Goal: Information Seeking & Learning: Learn about a topic

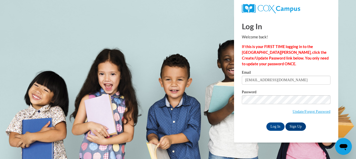
type input "[EMAIL_ADDRESS][DOMAIN_NAME]"
click at [279, 123] on input "Log In" at bounding box center [275, 126] width 18 height 8
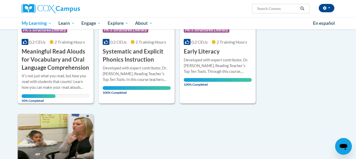
scroll to position [105, 0]
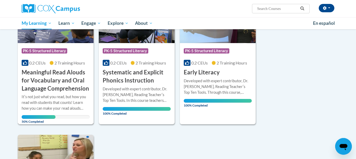
click at [54, 77] on h3 "Meaningful Read Alouds for Vocabulary and Oral Language Comprehension" at bounding box center [56, 80] width 68 height 24
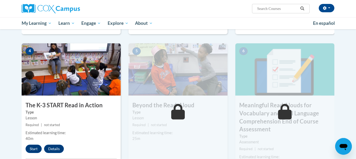
scroll to position [266, 0]
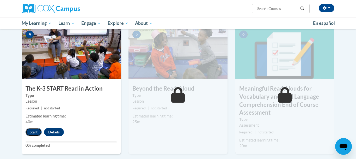
click at [32, 131] on button "Start" at bounding box center [34, 132] width 16 height 8
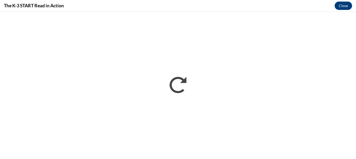
scroll to position [0, 0]
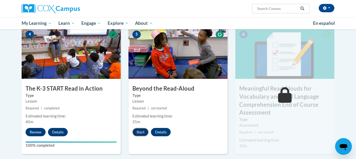
click at [141, 130] on button "Start" at bounding box center [140, 132] width 16 height 8
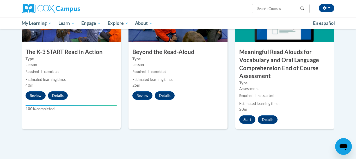
scroll to position [305, 0]
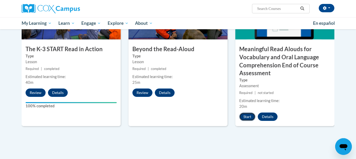
click at [247, 115] on button "Start" at bounding box center [247, 116] width 16 height 8
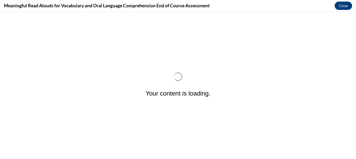
scroll to position [0, 0]
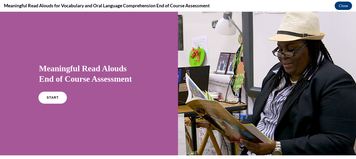
click at [53, 99] on span "START" at bounding box center [52, 98] width 12 height 4
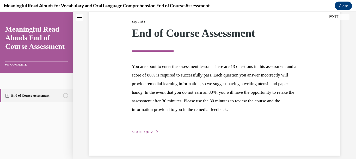
scroll to position [81, 0]
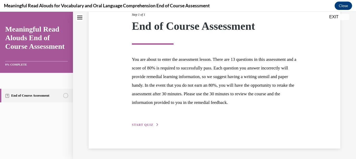
click at [138, 123] on span "START QUIZ" at bounding box center [142, 125] width 21 height 4
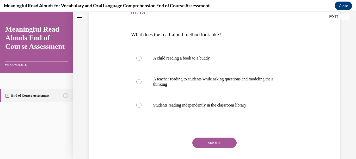
scroll to position [68, 0]
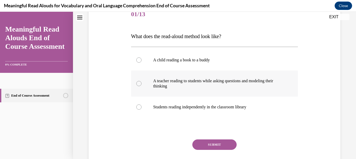
click at [139, 83] on div at bounding box center [138, 83] width 5 height 5
click at [139, 83] on input "A teacher reading to students while asking questions and modeling their thinking" at bounding box center [138, 83] width 5 height 5
radio input "true"
click at [211, 143] on button "SUBMIT" at bounding box center [214, 144] width 44 height 10
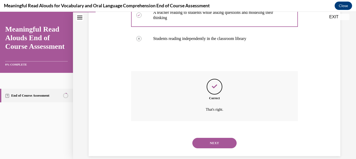
scroll to position [138, 0]
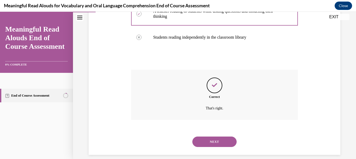
click at [229, 136] on button "NEXT" at bounding box center [214, 141] width 44 height 10
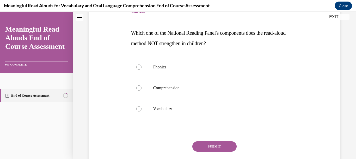
scroll to position [73, 0]
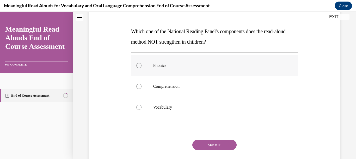
click at [138, 67] on div at bounding box center [138, 65] width 5 height 5
click at [138, 67] on input "Phonics" at bounding box center [138, 65] width 5 height 5
radio input "true"
click at [224, 144] on button "SUBMIT" at bounding box center [214, 144] width 44 height 10
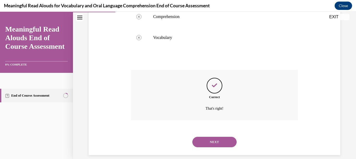
scroll to position [143, 0]
click at [224, 136] on button "NEXT" at bounding box center [214, 141] width 44 height 10
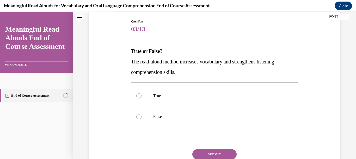
scroll to position [54, 0]
click at [156, 95] on p "True" at bounding box center [219, 95] width 132 height 5
click at [142, 95] on input "True" at bounding box center [138, 95] width 5 height 5
radio input "true"
click at [218, 152] on button "SUBMIT" at bounding box center [214, 154] width 44 height 10
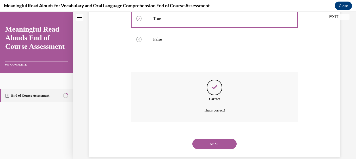
scroll to position [133, 0]
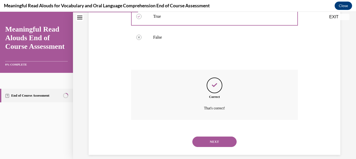
click at [218, 136] on button "NEXT" at bounding box center [214, 141] width 44 height 10
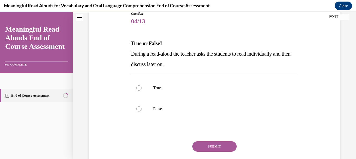
scroll to position [64, 0]
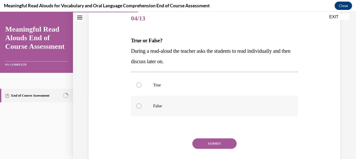
click at [153, 108] on label "False" at bounding box center [214, 105] width 167 height 21
click at [142, 108] on input "False" at bounding box center [138, 105] width 5 height 5
radio input "true"
click at [211, 143] on button "SUBMIT" at bounding box center [214, 143] width 44 height 10
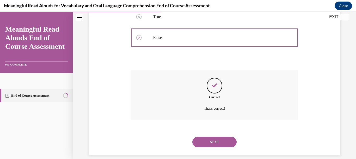
scroll to position [133, 0]
click at [223, 136] on button "NEXT" at bounding box center [214, 141] width 44 height 10
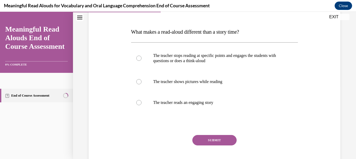
scroll to position [72, 0]
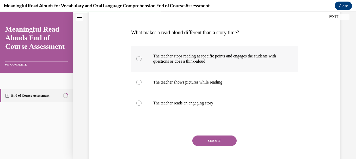
click at [138, 60] on div at bounding box center [138, 58] width 5 height 5
click at [138, 60] on input "The teacher stops reading at specific points and engages the students with ques…" at bounding box center [138, 58] width 5 height 5
radio input "true"
click at [211, 142] on button "SUBMIT" at bounding box center [214, 140] width 44 height 10
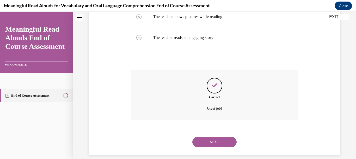
scroll to position [138, 0]
click at [227, 136] on button "NEXT" at bounding box center [214, 141] width 44 height 10
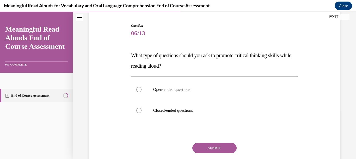
scroll to position [51, 0]
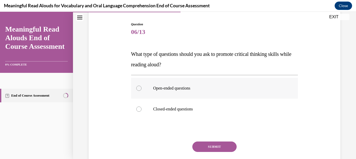
click at [141, 88] on div at bounding box center [138, 88] width 5 height 5
click at [141, 88] on input "Open-ended questions" at bounding box center [138, 88] width 5 height 5
radio input "true"
click at [209, 144] on button "SUBMIT" at bounding box center [214, 146] width 44 height 10
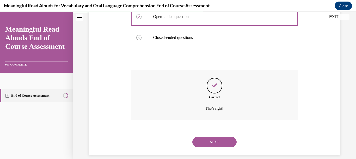
scroll to position [122, 0]
click at [217, 136] on button "NEXT" at bounding box center [214, 141] width 44 height 10
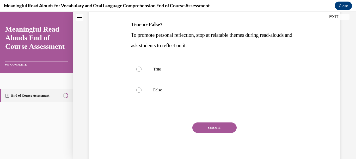
scroll to position [81, 0]
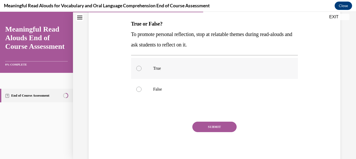
click at [140, 70] on div at bounding box center [138, 68] width 5 height 5
click at [140, 70] on input "True" at bounding box center [138, 68] width 5 height 5
radio input "true"
click at [203, 126] on button "SUBMIT" at bounding box center [214, 126] width 44 height 10
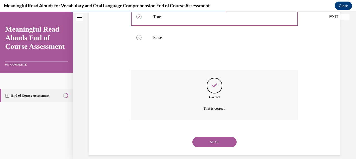
scroll to position [133, 0]
click at [230, 136] on button "NEXT" at bounding box center [214, 141] width 44 height 10
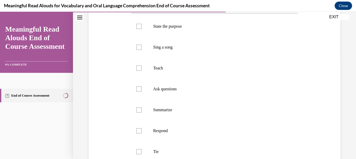
scroll to position [111, 0]
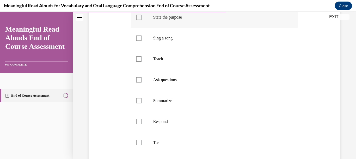
click at [141, 17] on div at bounding box center [138, 17] width 5 height 5
click at [141, 17] on input "State the purpose" at bounding box center [138, 17] width 5 height 5
checkbox input "true"
click at [138, 62] on label "Teach" at bounding box center [214, 58] width 167 height 21
click at [138, 62] on input "Teach" at bounding box center [138, 58] width 5 height 5
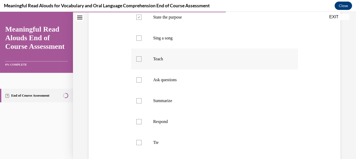
checkbox input "true"
click at [141, 143] on div at bounding box center [138, 142] width 5 height 5
click at [141, 143] on input "Tie" at bounding box center [138, 142] width 5 height 5
checkbox input "true"
click at [139, 121] on div at bounding box center [138, 121] width 5 height 5
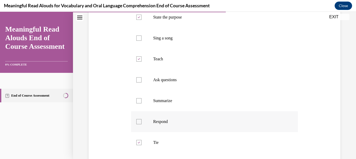
click at [139, 121] on input "Respond" at bounding box center [138, 121] width 5 height 5
checkbox input "true"
click at [139, 81] on div at bounding box center [138, 79] width 5 height 5
click at [139, 81] on input "Ask questions" at bounding box center [138, 79] width 5 height 5
checkbox input "true"
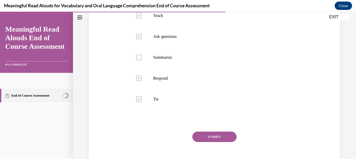
scroll to position [160, 0]
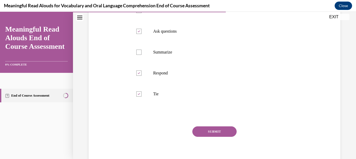
click at [226, 127] on button "SUBMIT" at bounding box center [214, 131] width 44 height 10
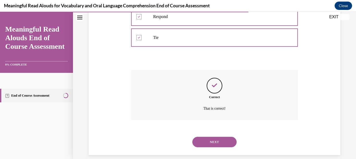
scroll to position [216, 0]
click at [225, 136] on button "NEXT" at bounding box center [214, 141] width 44 height 10
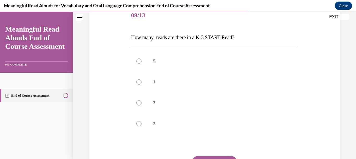
scroll to position [72, 0]
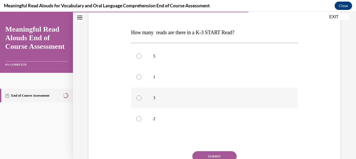
click at [138, 98] on div at bounding box center [138, 97] width 5 height 5
click at [138, 98] on input "3" at bounding box center [138, 97] width 5 height 5
radio input "true"
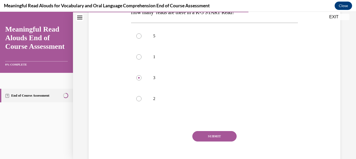
scroll to position [98, 0]
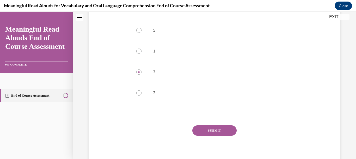
click at [226, 129] on button "SUBMIT" at bounding box center [214, 130] width 44 height 10
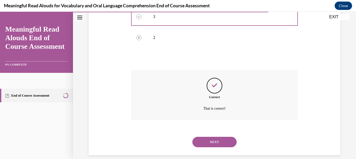
scroll to position [154, 0]
click at [219, 136] on button "NEXT" at bounding box center [214, 141] width 44 height 10
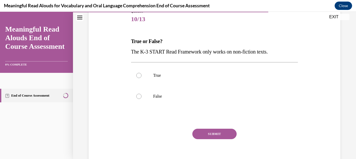
scroll to position [66, 0]
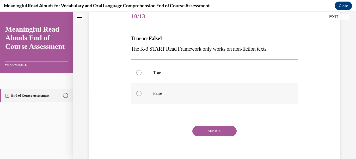
click at [154, 93] on p "False" at bounding box center [219, 93] width 132 height 5
click at [142, 93] on input "False" at bounding box center [138, 93] width 5 height 5
radio input "true"
click at [214, 129] on button "SUBMIT" at bounding box center [214, 131] width 44 height 10
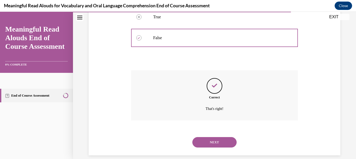
scroll to position [122, 0]
click at [225, 136] on button "NEXT" at bounding box center [214, 141] width 44 height 10
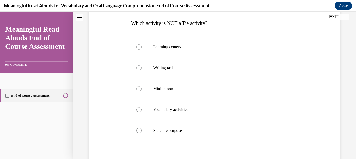
scroll to position [82, 0]
click at [138, 130] on div at bounding box center [138, 129] width 5 height 5
click at [138, 130] on input "State the purpose" at bounding box center [138, 129] width 5 height 5
radio input "true"
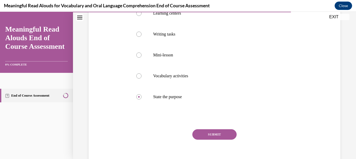
scroll to position [129, 0]
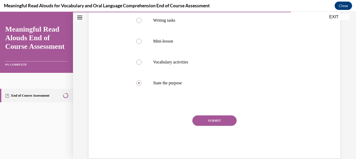
click at [225, 122] on button "SUBMIT" at bounding box center [214, 120] width 44 height 10
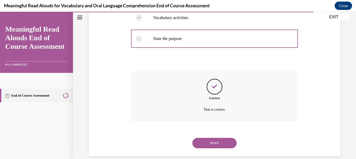
scroll to position [174, 0]
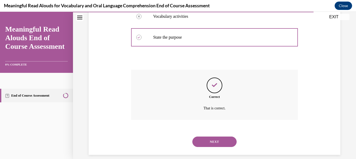
click at [225, 136] on button "NEXT" at bounding box center [214, 141] width 44 height 10
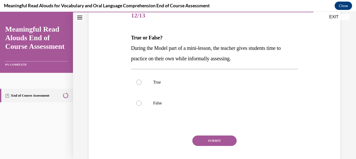
scroll to position [68, 0]
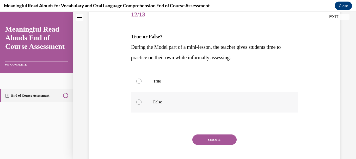
click at [147, 102] on label "False" at bounding box center [214, 102] width 167 height 21
click at [142, 102] on input "False" at bounding box center [138, 101] width 5 height 5
radio input "true"
click at [221, 141] on button "SUBMIT" at bounding box center [214, 139] width 44 height 10
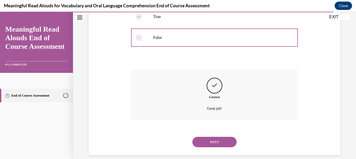
scroll to position [133, 0]
click at [226, 136] on button "NEXT" at bounding box center [214, 141] width 44 height 10
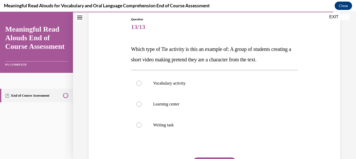
scroll to position [59, 0]
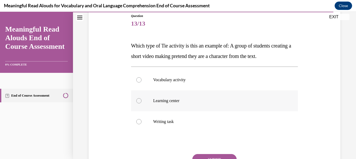
click at [167, 103] on label "Learning center" at bounding box center [214, 100] width 167 height 21
click at [142, 103] on input "Learning center" at bounding box center [138, 100] width 5 height 5
radio input "true"
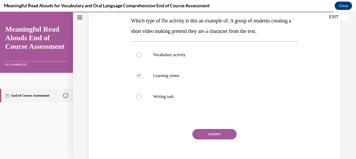
scroll to position [101, 0]
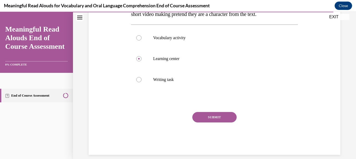
click at [221, 119] on button "SUBMIT" at bounding box center [214, 117] width 44 height 10
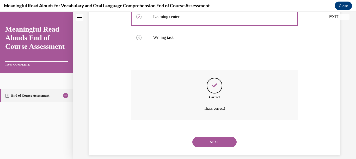
scroll to position [143, 0]
click at [221, 136] on button "NEXT" at bounding box center [214, 141] width 44 height 10
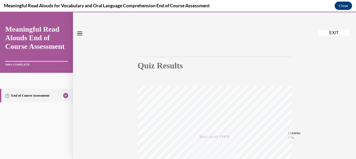
scroll to position [0, 0]
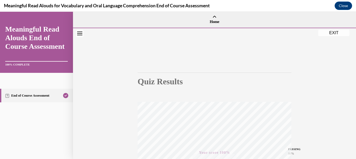
click at [332, 33] on button "EXIT" at bounding box center [333, 33] width 31 height 6
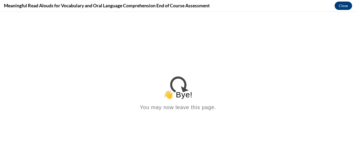
click at [339, 4] on button "Close" at bounding box center [343, 6] width 17 height 8
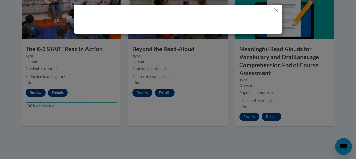
drag, startPoint x: 355, startPoint y: 113, endPoint x: 355, endPoint y: 124, distance: 11.5
click at [355, 124] on div at bounding box center [178, 79] width 356 height 159
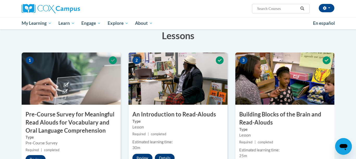
scroll to position [53, 0]
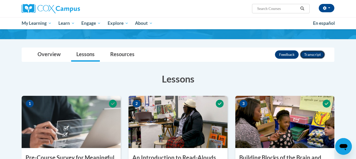
click at [316, 55] on button "Transcript" at bounding box center [312, 54] width 25 height 8
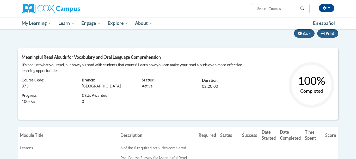
scroll to position [21, 0]
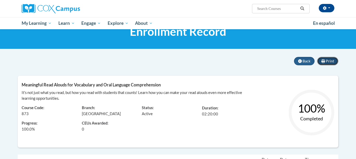
click at [329, 60] on span "Print" at bounding box center [330, 61] width 8 height 4
